Goal: Information Seeking & Learning: Learn about a topic

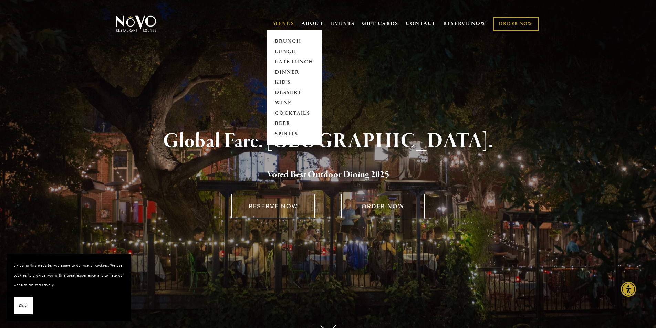
click at [284, 23] on link "MENUS" at bounding box center [284, 23] width 22 height 7
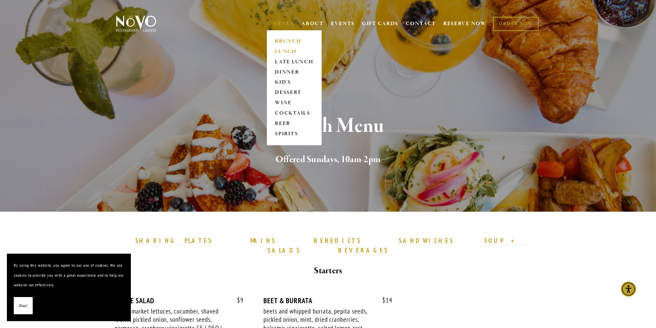
click at [277, 50] on link "LUNCH" at bounding box center [294, 52] width 43 height 10
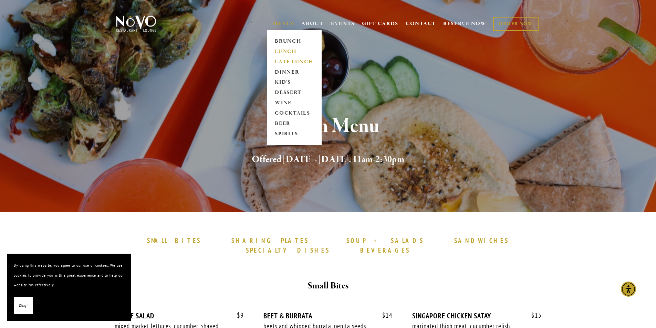
click at [289, 63] on link "LATE LUNCH" at bounding box center [294, 62] width 43 height 10
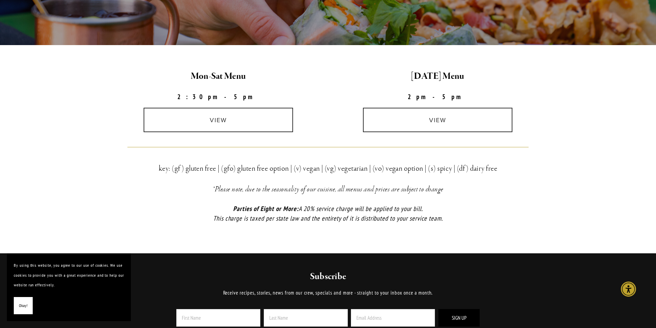
scroll to position [172, 0]
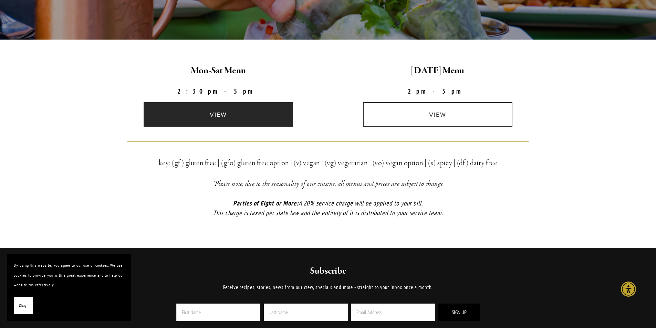
click at [205, 110] on link "view" at bounding box center [219, 114] width 150 height 24
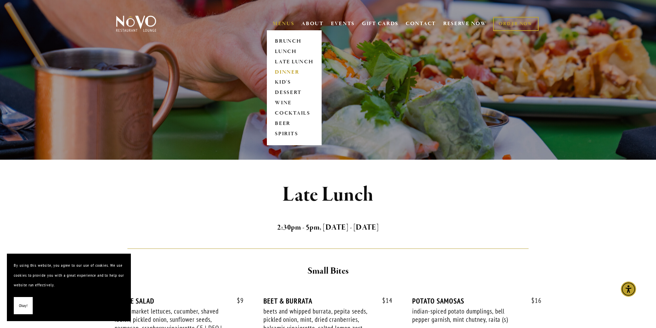
click at [283, 69] on link "DINNER" at bounding box center [294, 72] width 43 height 10
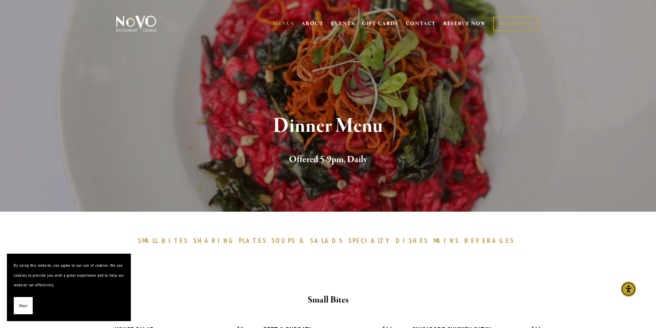
drag, startPoint x: 229, startPoint y: 141, endPoint x: 240, endPoint y: 69, distance: 72.8
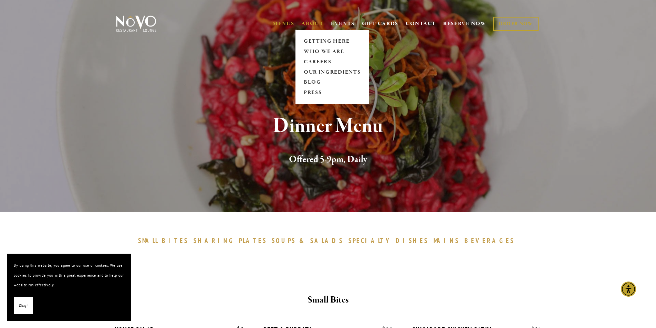
click at [311, 21] on link "ABOUT" at bounding box center [312, 23] width 22 height 7
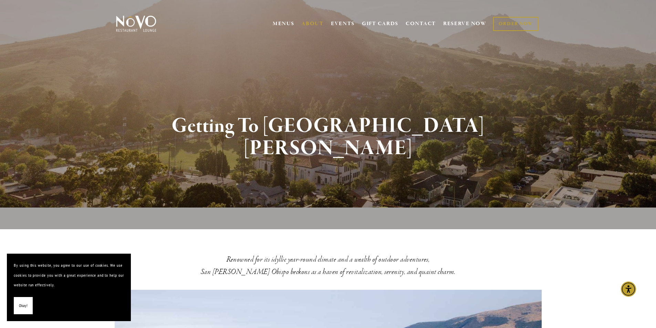
drag, startPoint x: 429, startPoint y: 81, endPoint x: 433, endPoint y: -15, distance: 95.9
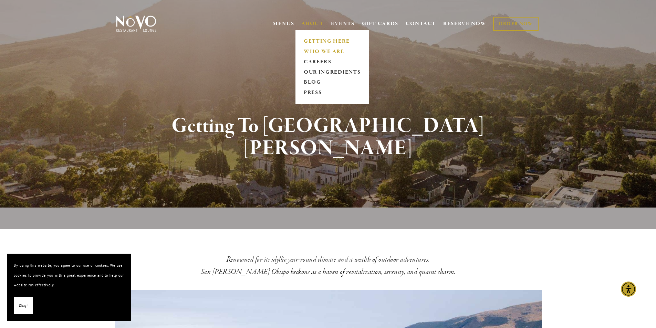
click at [311, 49] on link "WHO WE ARE" at bounding box center [331, 52] width 61 height 10
